Goal: Transaction & Acquisition: Purchase product/service

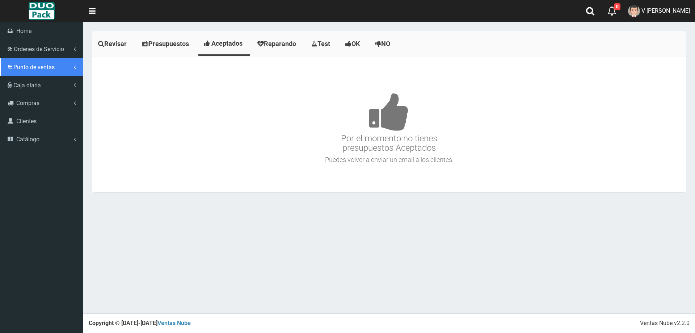
click at [14, 61] on link "Punto de ventas" at bounding box center [41, 67] width 83 height 18
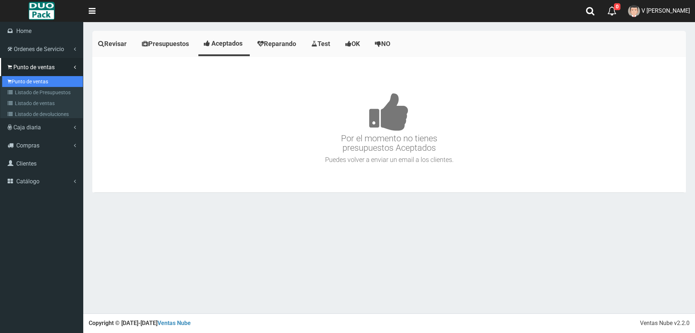
click at [50, 77] on link "Punto de ventas" at bounding box center [42, 81] width 81 height 11
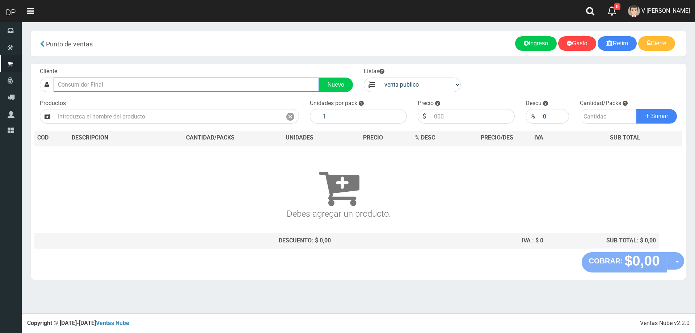
click at [165, 89] on input "text" at bounding box center [187, 84] width 266 height 14
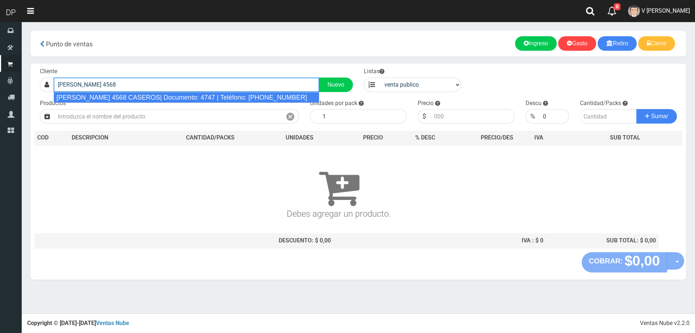
click at [167, 93] on div "[PERSON_NAME] 4568 CASEROS| Documento: 4747 | Teléfono: [PHONE_NUMBER]" at bounding box center [187, 97] width 266 height 11
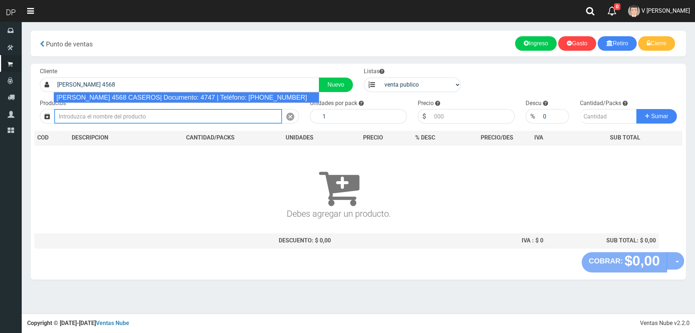
type input "[PERSON_NAME] 4568 CASEROS| Documento: 4747 | Teléfono: [PHONE_NUMBER]"
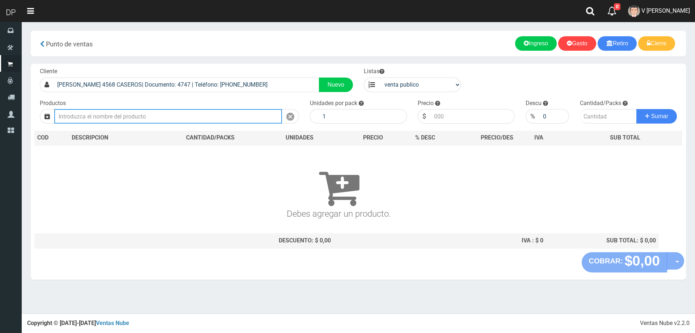
click at [153, 113] on input "text" at bounding box center [168, 116] width 228 height 14
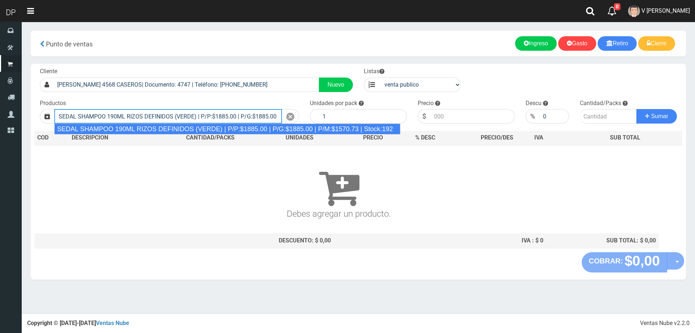
type input "SEDAL SHAMPOO 190ML RIZOS DEFINIDOS (VERDE) | P/P:$1885.00 | P/G:$1885.00 | P/M…"
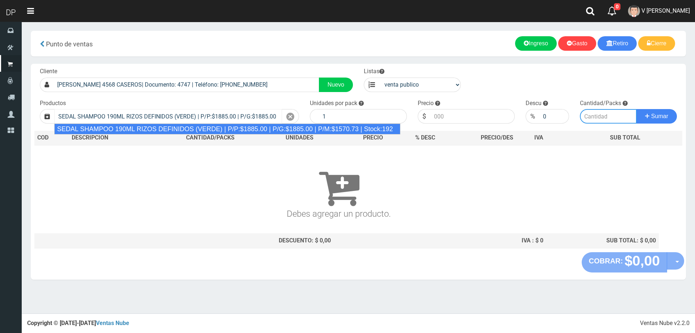
type input "12"
type input "1885.00"
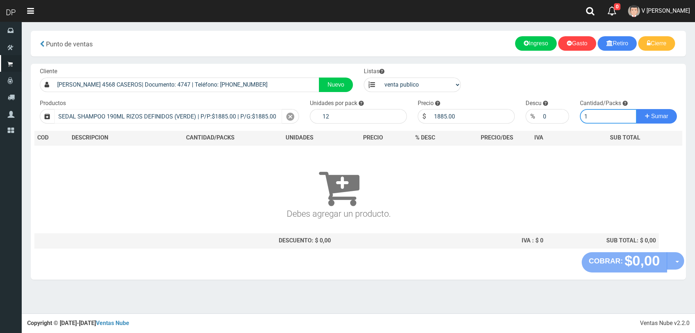
type input "1"
click at [636, 109] on button "Sumar" at bounding box center [656, 116] width 41 height 14
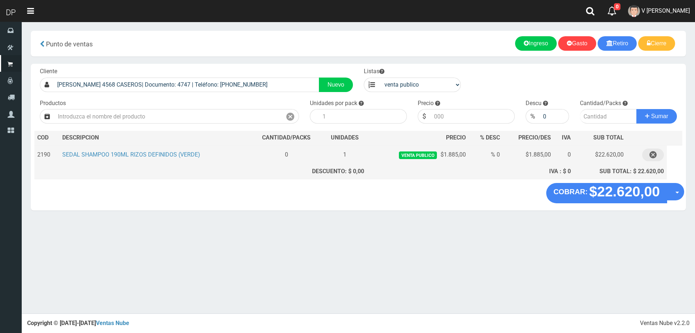
click at [657, 156] on button "button" at bounding box center [653, 154] width 22 height 13
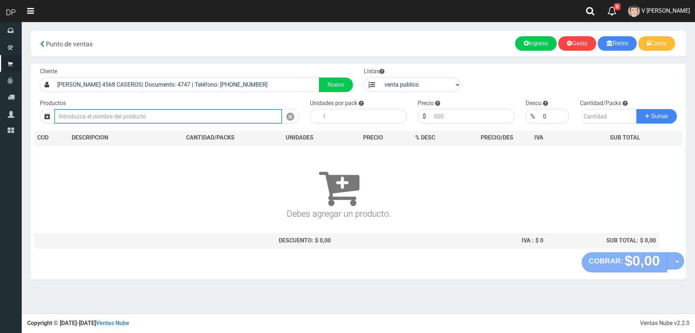
click at [179, 118] on input "text" at bounding box center [168, 116] width 228 height 14
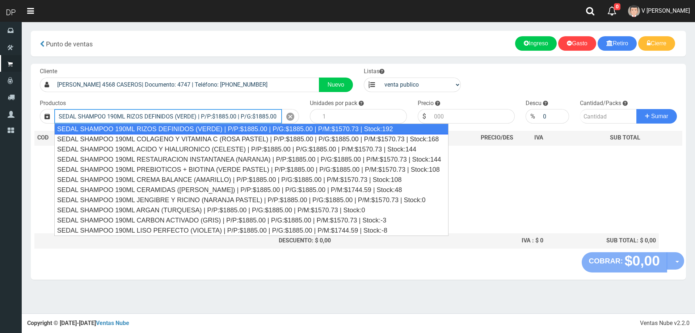
type input "SEDAL SHAMPOO 190ML RIZOS DEFINIDOS (VERDE) | P/P:$1885.00 | P/G:$1885.00 | P/M…"
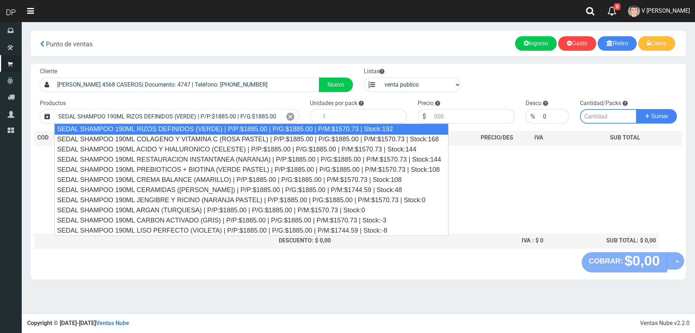
type input "12"
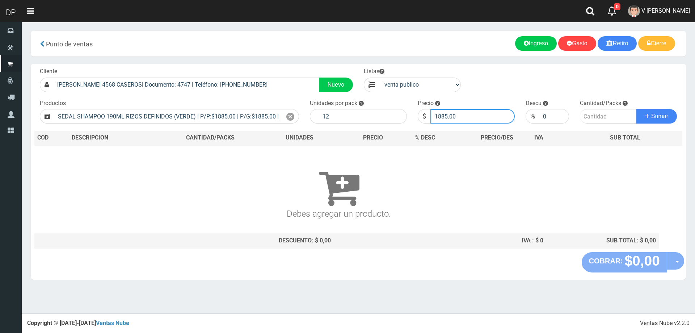
click at [475, 115] on input "1885.00" at bounding box center [472, 116] width 84 height 14
type input "1"
type input "1696"
type input "1696.00"
click at [636, 109] on button "Sumar" at bounding box center [656, 116] width 41 height 14
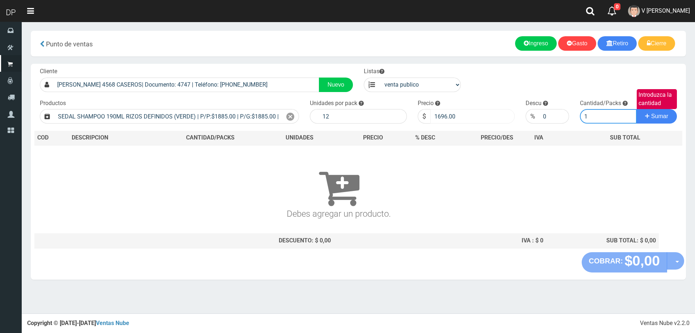
type input "1"
click at [636, 109] on button "Sumar" at bounding box center [656, 116] width 41 height 14
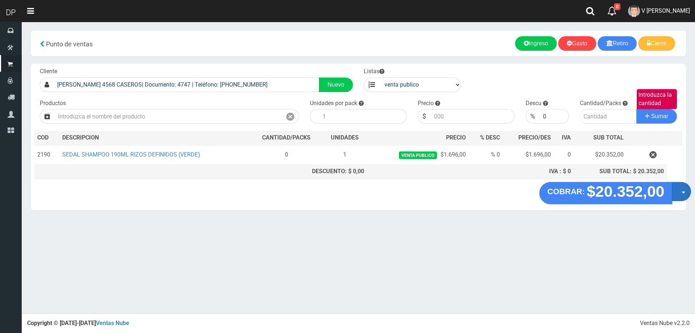
click at [679, 194] on button "Opciones" at bounding box center [681, 191] width 19 height 19
click at [673, 198] on link "Hacer Devolucion" at bounding box center [658, 193] width 65 height 17
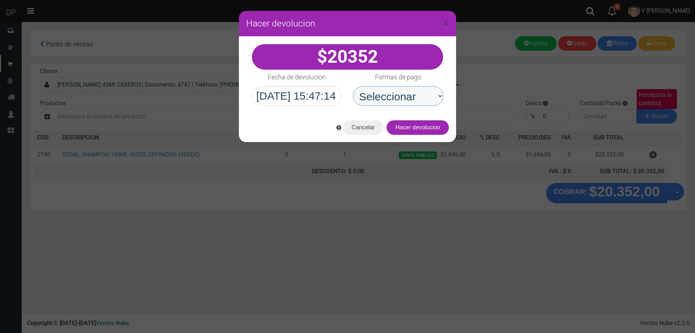
drag, startPoint x: 383, startPoint y: 94, endPoint x: 388, endPoint y: 104, distance: 11.2
click at [383, 94] on select "Seleccionar Efectivo Tarjeta de Crédito Depósito Débito" at bounding box center [398, 96] width 90 height 20
select select "Efectivo"
click at [353, 86] on select "Seleccionar Efectivo Tarjeta de Crédito Depósito Débito" at bounding box center [398, 96] width 90 height 20
click at [427, 126] on button "Hacer devolucion" at bounding box center [418, 127] width 62 height 14
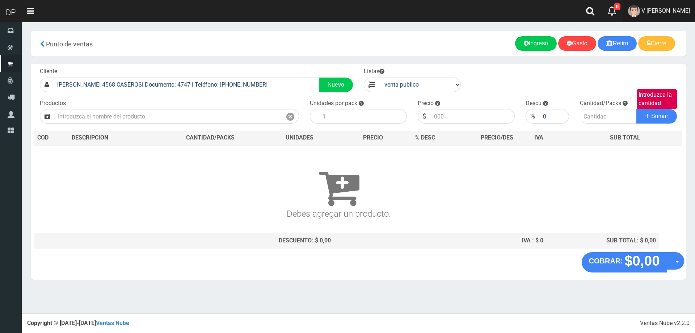
click at [673, 11] on span "V Maria Graciela vargas" at bounding box center [665, 10] width 48 height 7
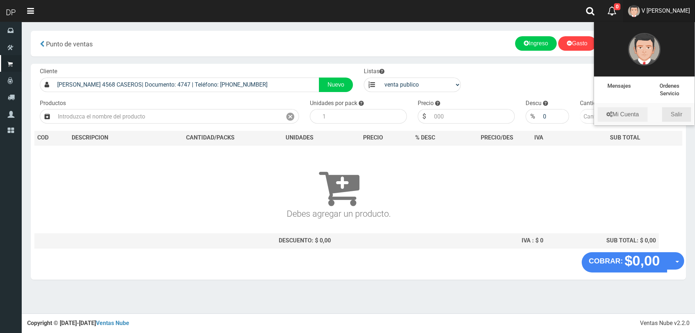
click at [677, 111] on link "Salir" at bounding box center [676, 114] width 29 height 14
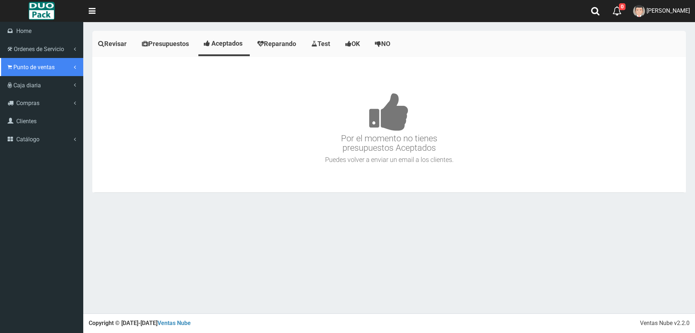
click at [22, 68] on span "Punto de ventas" at bounding box center [33, 67] width 41 height 7
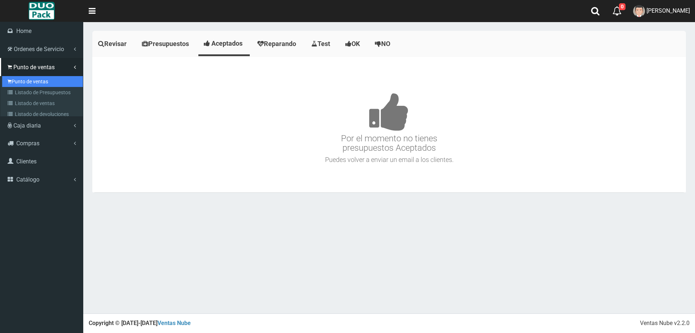
click at [42, 84] on link "Punto de ventas" at bounding box center [42, 81] width 81 height 11
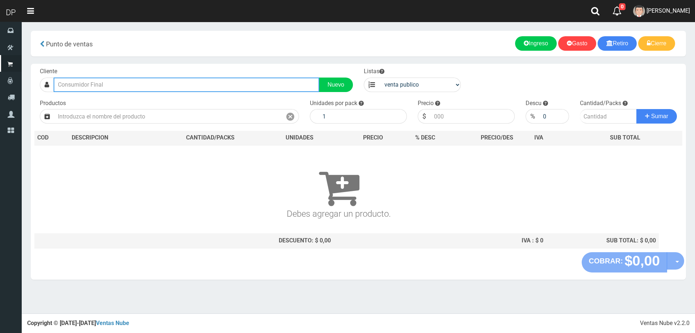
click at [88, 80] on input "text" at bounding box center [187, 84] width 266 height 14
